Goal: Task Accomplishment & Management: Manage account settings

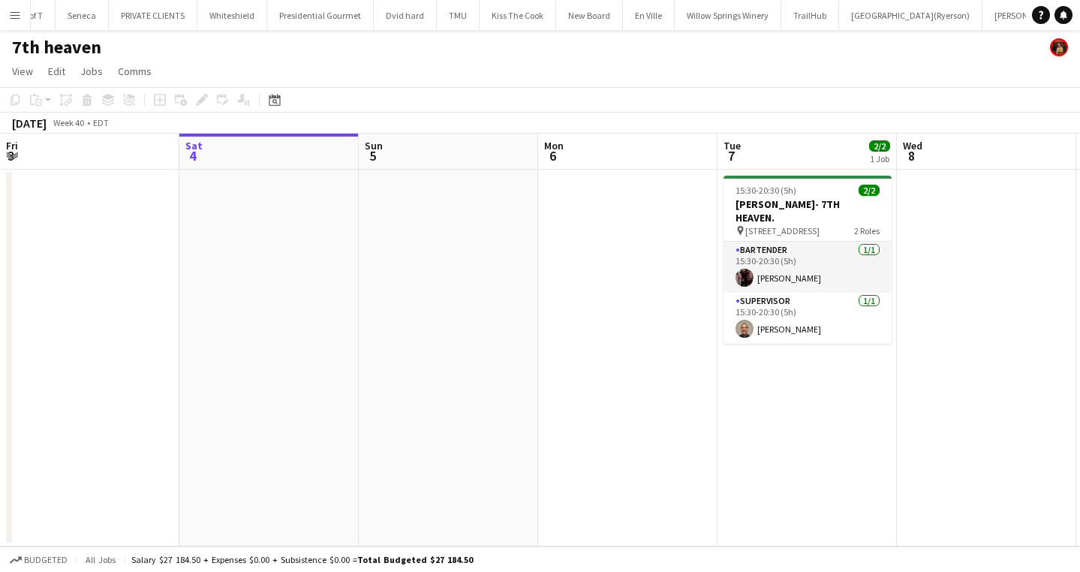
click at [19, 11] on app-icon "Menu" at bounding box center [15, 15] width 12 height 12
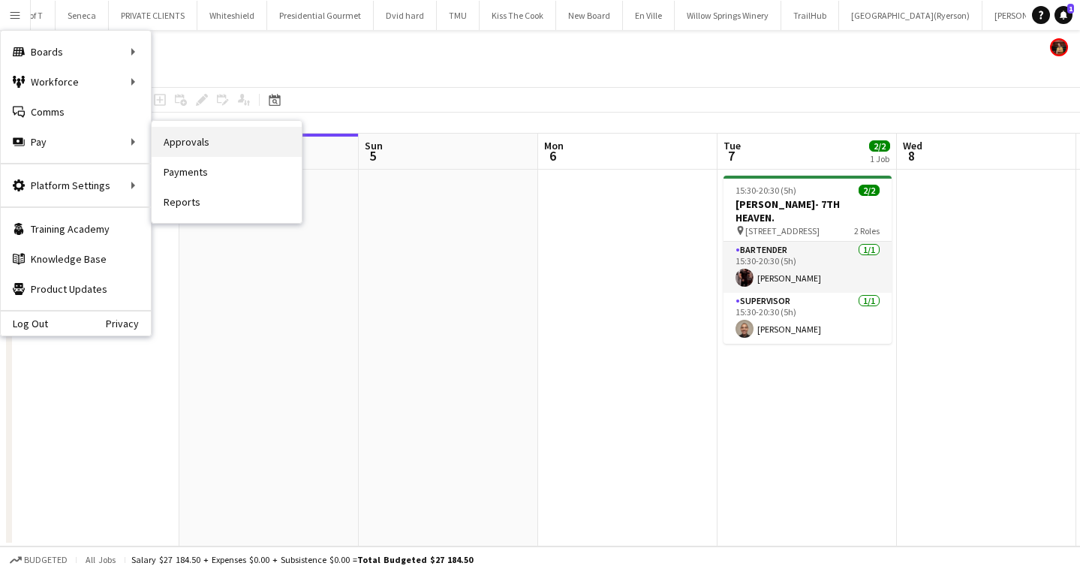
click at [199, 146] on link "Approvals" at bounding box center [227, 142] width 150 height 30
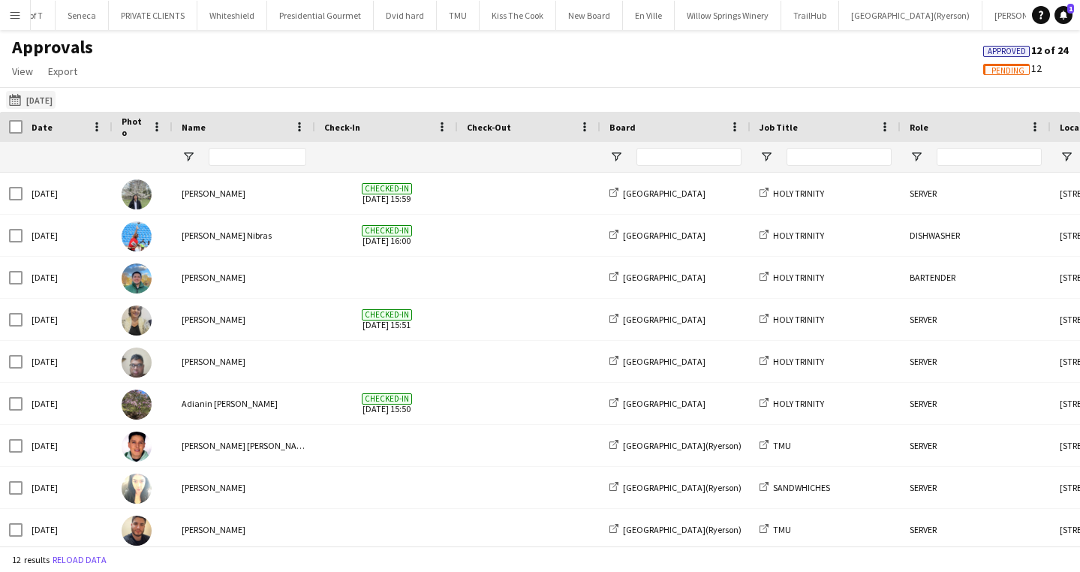
click at [15, 95] on app-icon "[DATE]" at bounding box center [17, 100] width 17 height 12
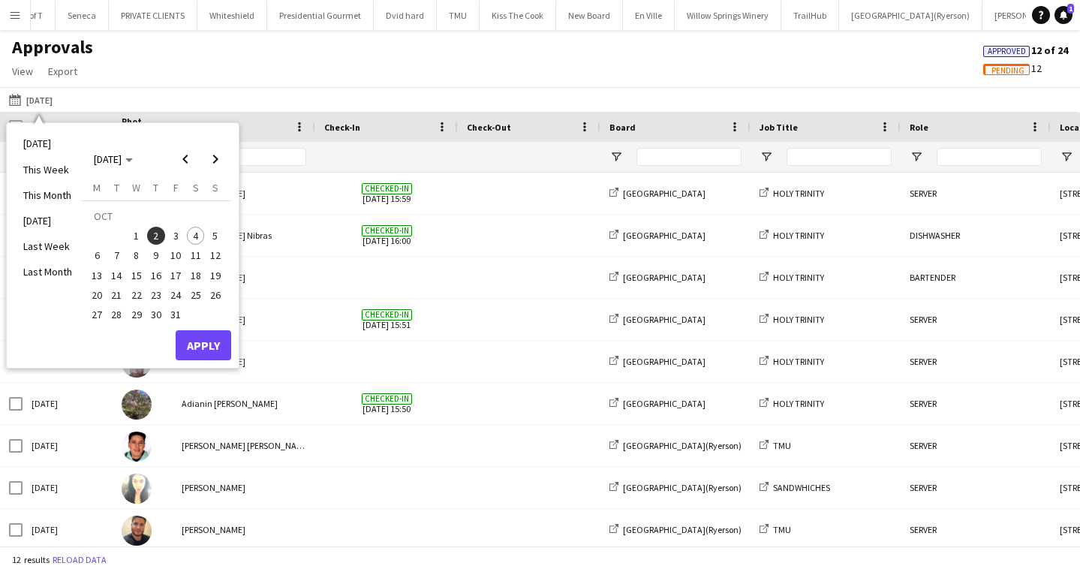
click at [193, 235] on span "4" at bounding box center [196, 236] width 18 height 18
click at [209, 348] on button "Apply" at bounding box center [204, 345] width 56 height 30
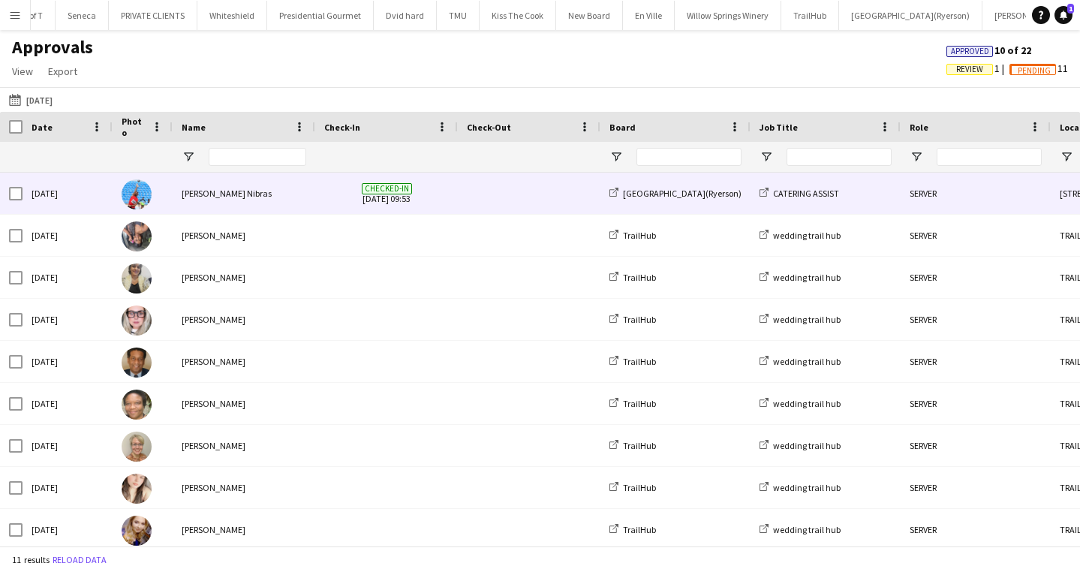
click at [279, 202] on div "[PERSON_NAME] Nibras" at bounding box center [244, 193] width 143 height 41
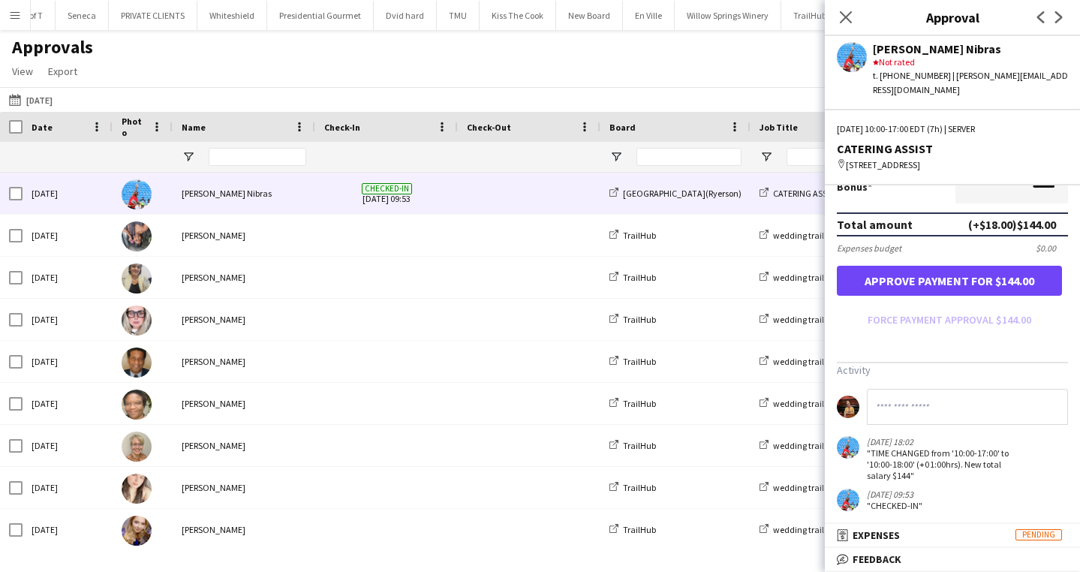
scroll to position [409, 0]
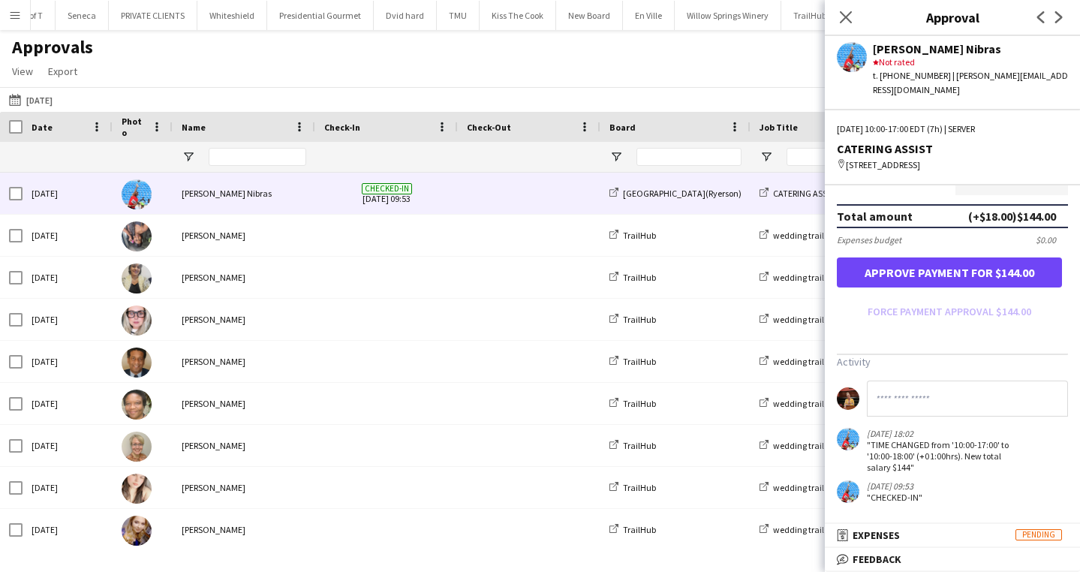
click at [917, 274] on button "Approve payment for $144.00" at bounding box center [949, 273] width 225 height 30
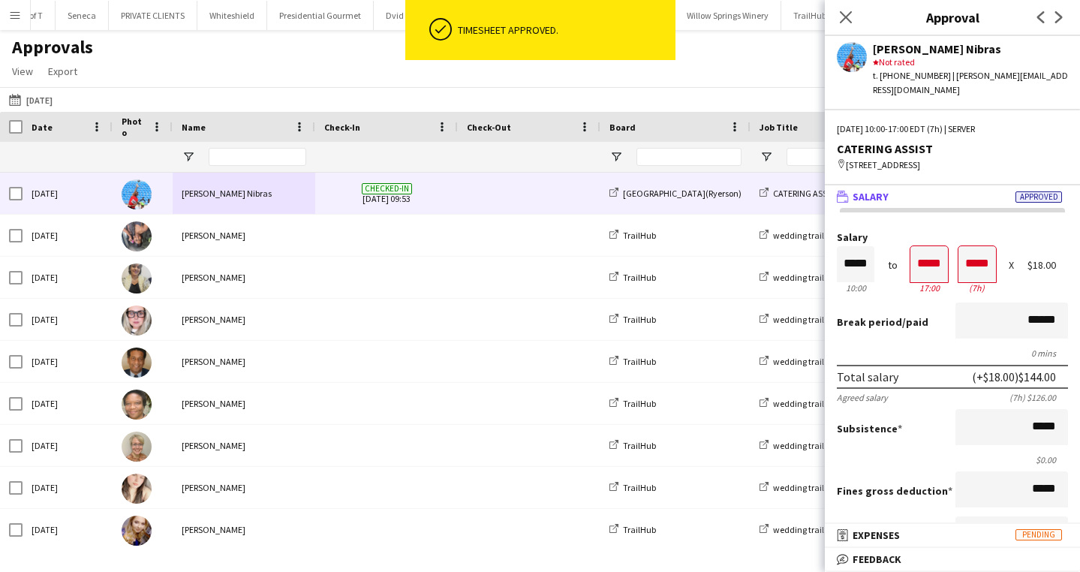
scroll to position [0, 0]
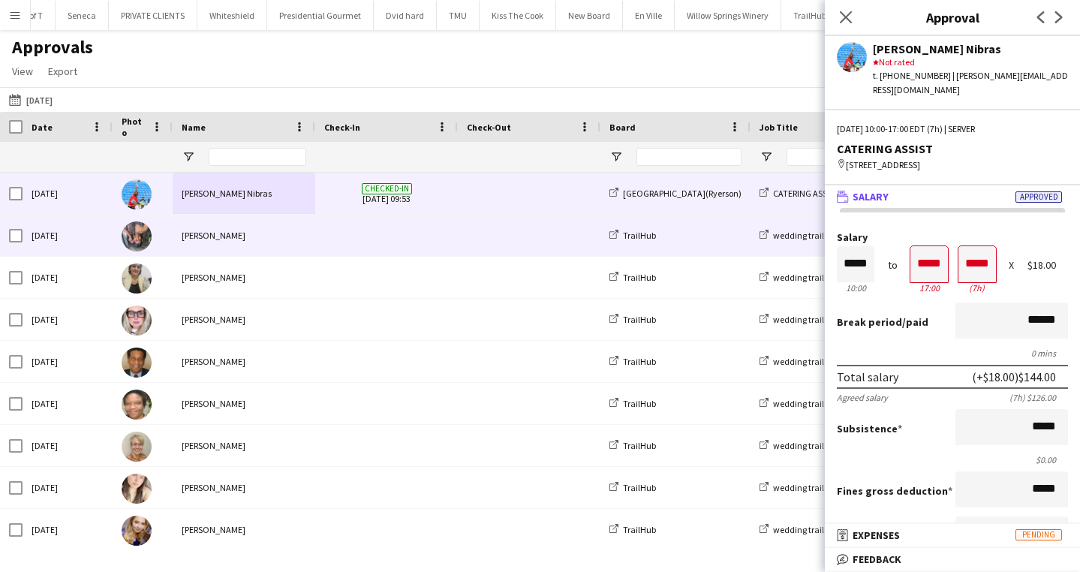
click at [327, 240] on span at bounding box center [386, 235] width 125 height 41
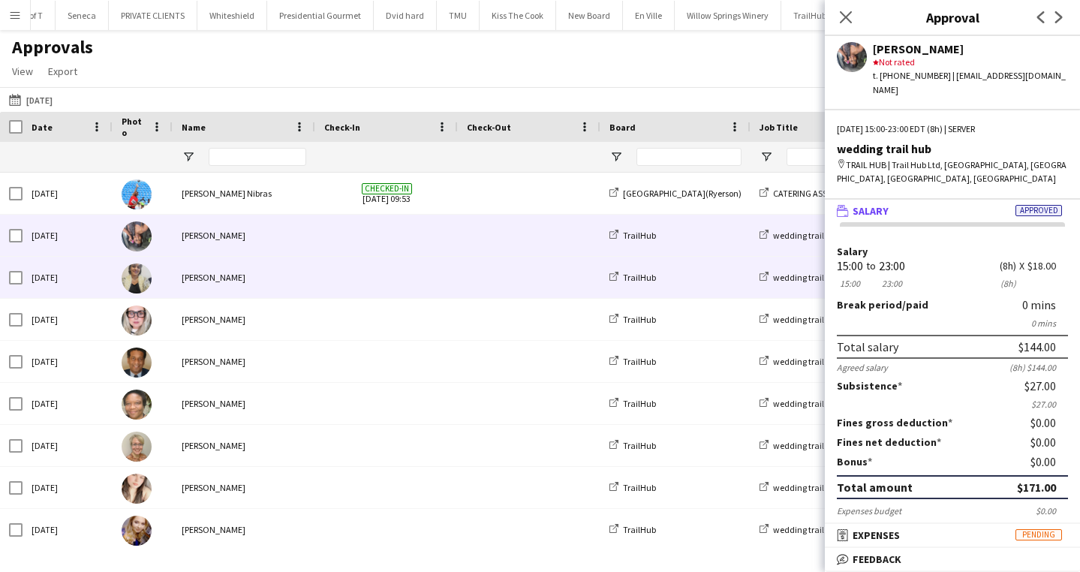
click at [324, 272] on div at bounding box center [386, 277] width 143 height 41
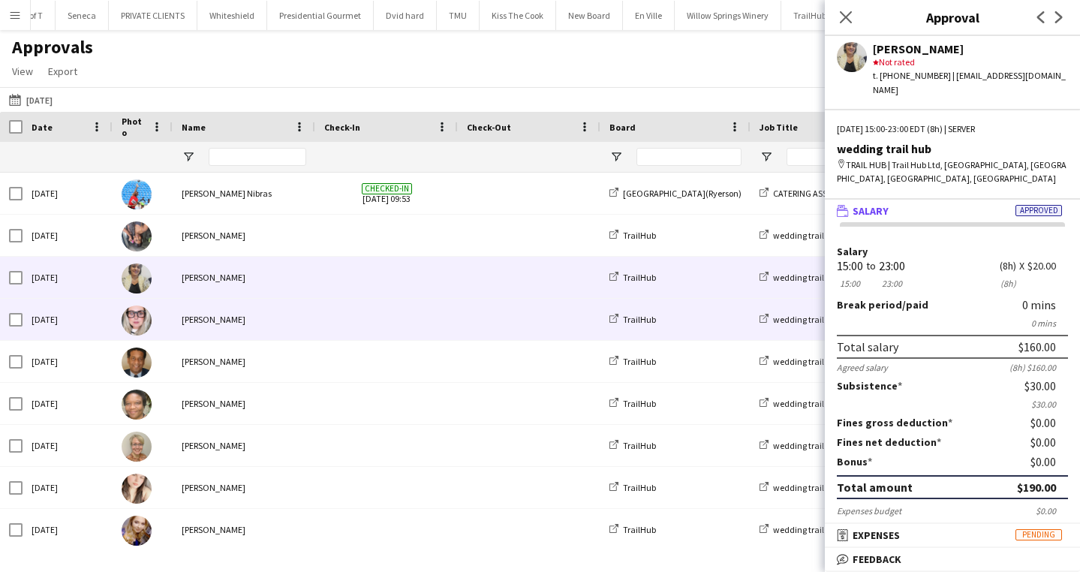
click at [311, 315] on div "[PERSON_NAME]" at bounding box center [244, 319] width 143 height 41
